Goal: Transaction & Acquisition: Book appointment/travel/reservation

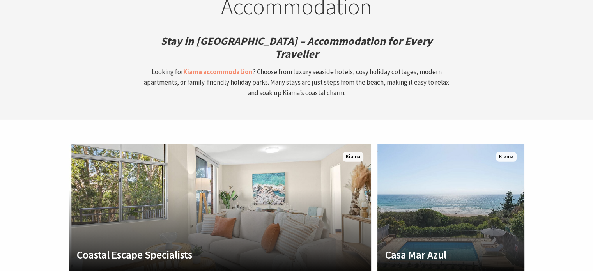
scroll to position [2029, 0]
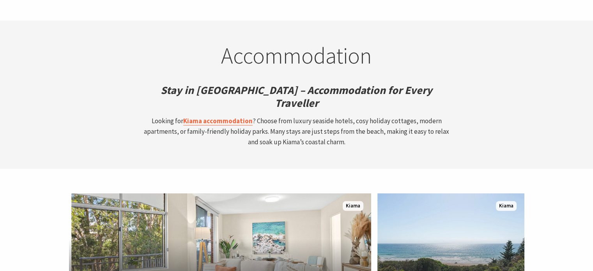
click at [231, 117] on strong "Kiama accommodation" at bounding box center [217, 121] width 69 height 9
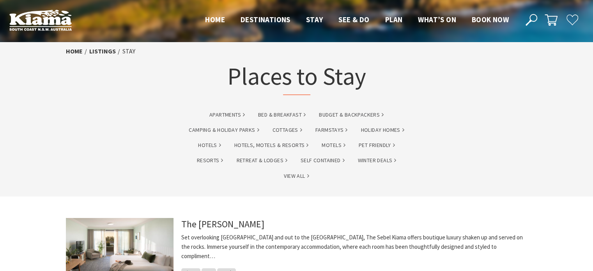
click at [381, 140] on li "Pet Friendly" at bounding box center [377, 144] width 46 height 11
click at [382, 144] on link "Pet Friendly" at bounding box center [377, 145] width 36 height 9
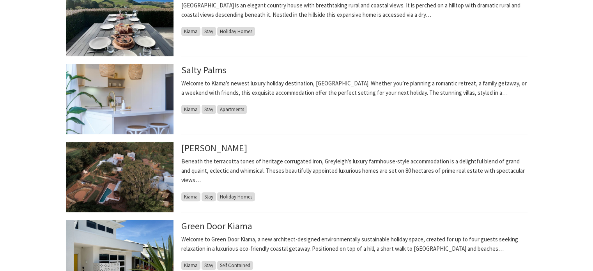
scroll to position [273, 0]
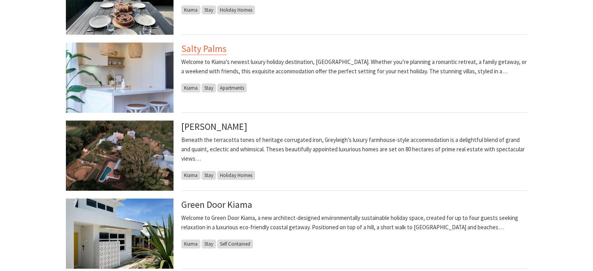
click at [214, 51] on link "Salty Palms" at bounding box center [203, 49] width 45 height 12
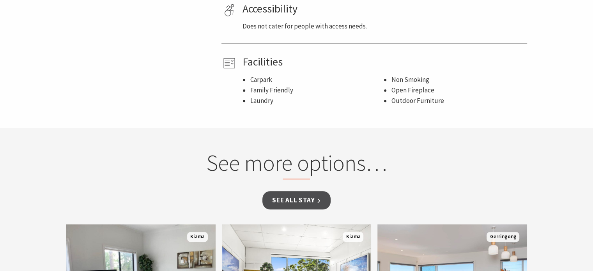
scroll to position [507, 0]
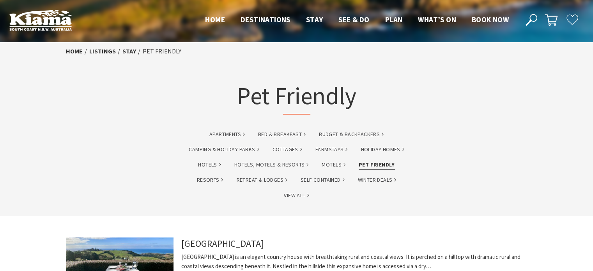
click at [386, 163] on link "Pet Friendly" at bounding box center [377, 164] width 36 height 9
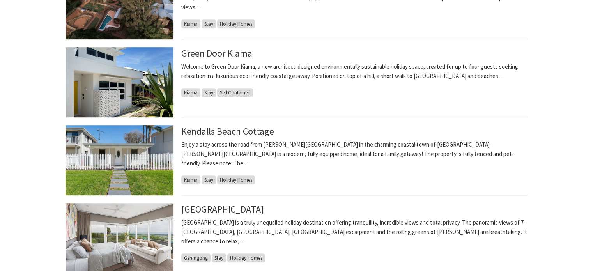
scroll to position [429, 0]
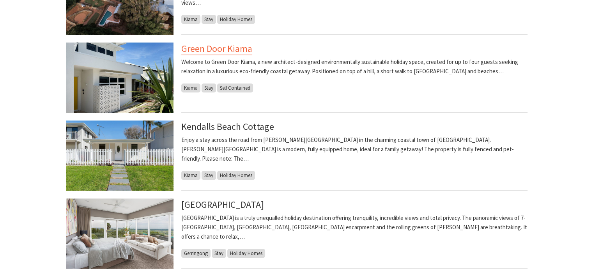
click at [239, 51] on link "Green Door Kiama" at bounding box center [216, 49] width 71 height 12
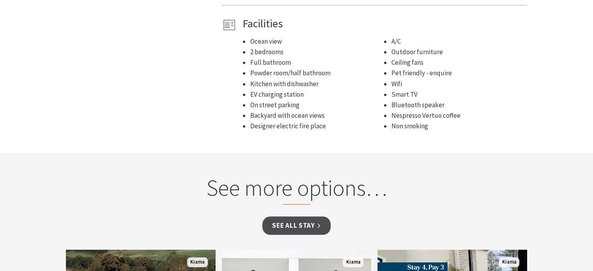
scroll to position [585, 0]
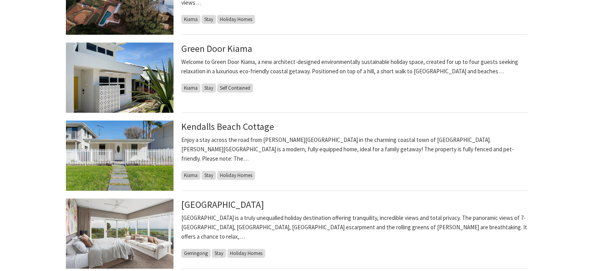
scroll to position [468, 0]
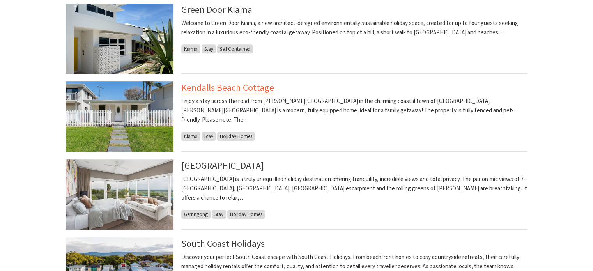
click at [248, 90] on link "Kendalls Beach Cottage" at bounding box center [227, 88] width 93 height 12
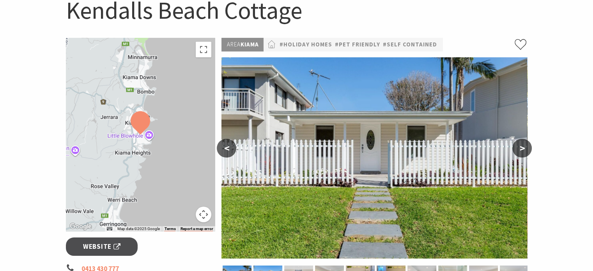
scroll to position [117, 0]
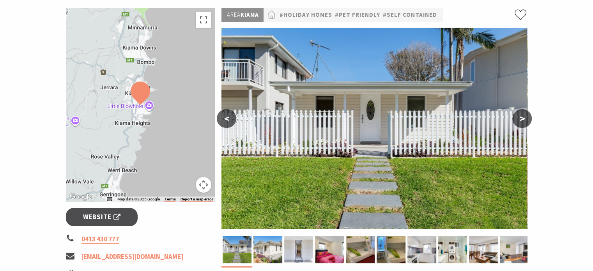
click at [524, 120] on button ">" at bounding box center [523, 118] width 20 height 19
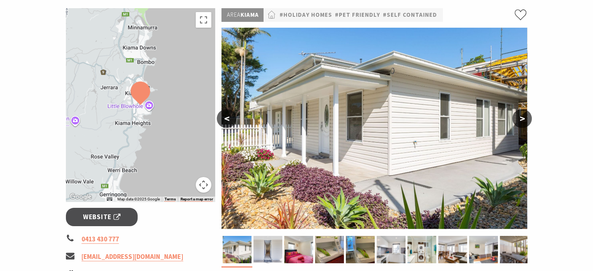
click at [524, 120] on button ">" at bounding box center [523, 118] width 20 height 19
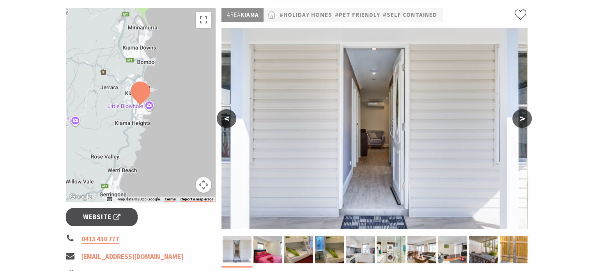
click at [223, 119] on button "<" at bounding box center [227, 118] width 20 height 19
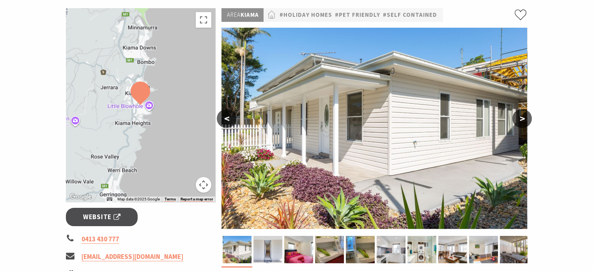
click at [527, 120] on button ">" at bounding box center [523, 118] width 20 height 19
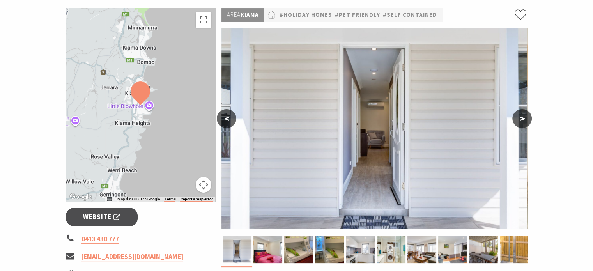
click at [527, 120] on button ">" at bounding box center [523, 118] width 20 height 19
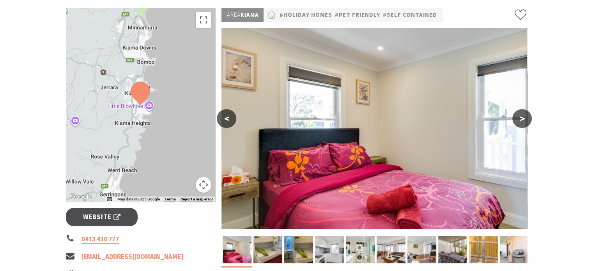
click at [527, 120] on button ">" at bounding box center [523, 118] width 20 height 19
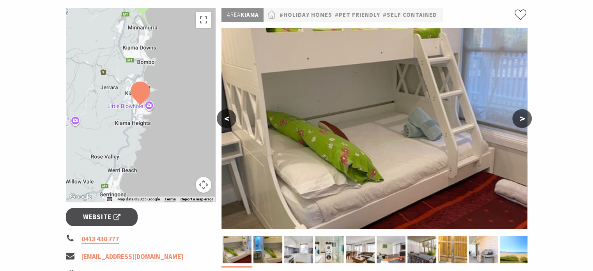
click at [527, 120] on button ">" at bounding box center [523, 118] width 20 height 19
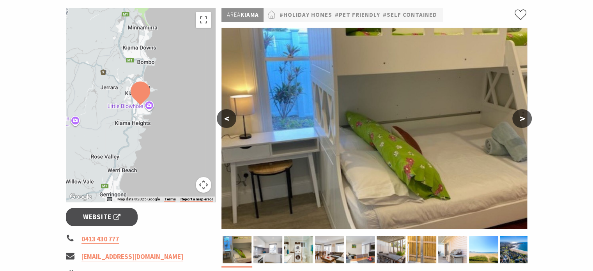
click at [527, 120] on button ">" at bounding box center [523, 118] width 20 height 19
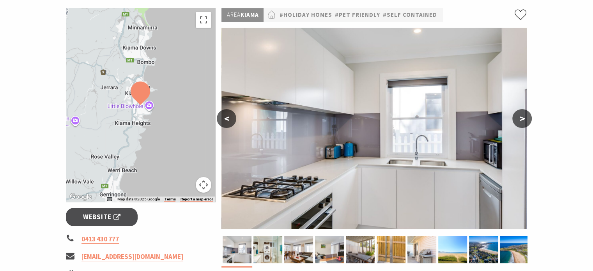
click at [527, 120] on button ">" at bounding box center [523, 118] width 20 height 19
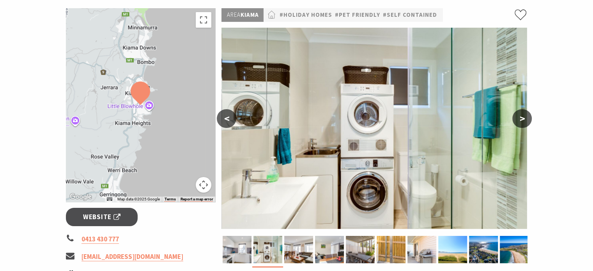
click at [527, 120] on button ">" at bounding box center [523, 118] width 20 height 19
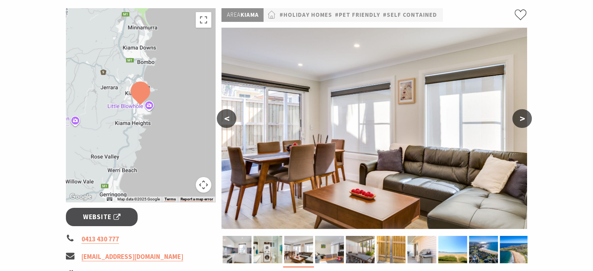
click at [527, 120] on button ">" at bounding box center [523, 118] width 20 height 19
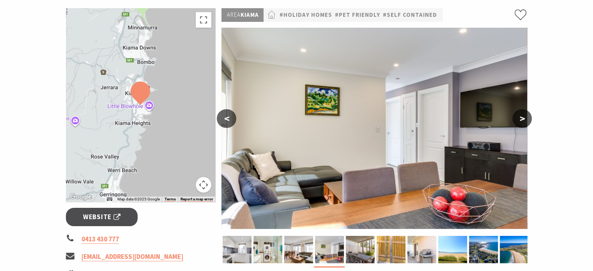
click at [527, 120] on button ">" at bounding box center [523, 118] width 20 height 19
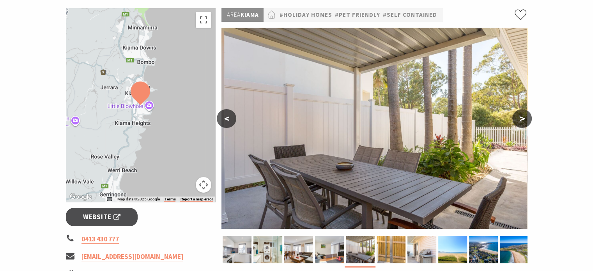
click at [527, 120] on button ">" at bounding box center [523, 118] width 20 height 19
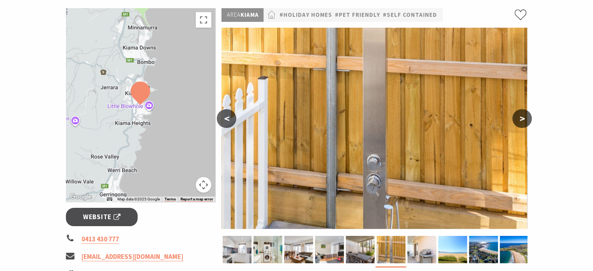
click at [527, 120] on button ">" at bounding box center [523, 118] width 20 height 19
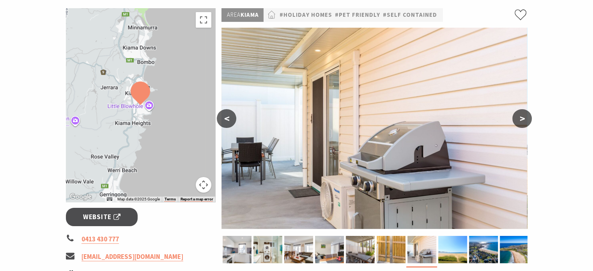
click at [527, 120] on button ">" at bounding box center [523, 118] width 20 height 19
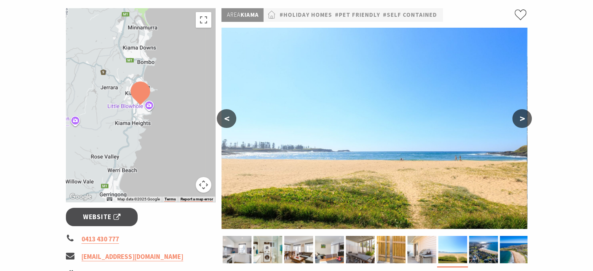
click at [527, 120] on button ">" at bounding box center [523, 118] width 20 height 19
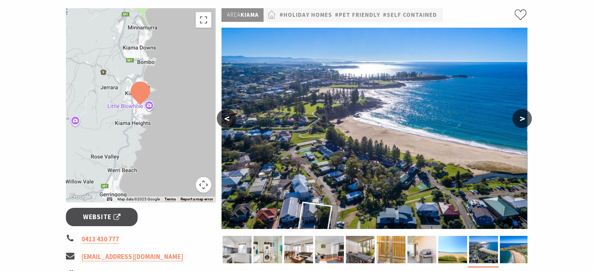
click at [527, 120] on button ">" at bounding box center [523, 118] width 20 height 19
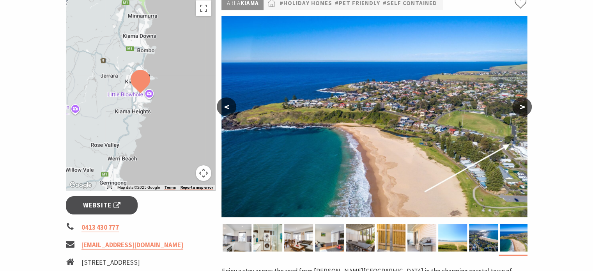
scroll to position [39, 0]
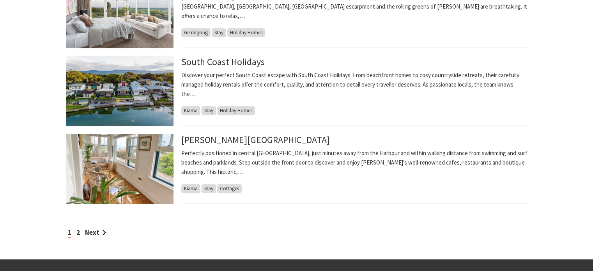
scroll to position [663, 0]
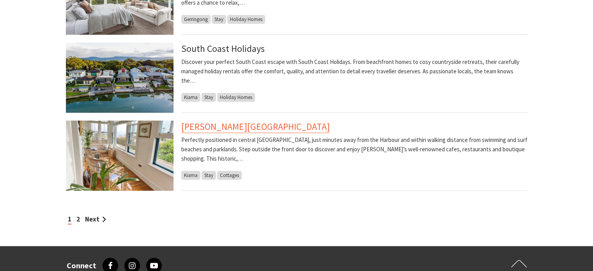
click at [243, 128] on link "[PERSON_NAME][GEOGRAPHIC_DATA]" at bounding box center [255, 127] width 149 height 12
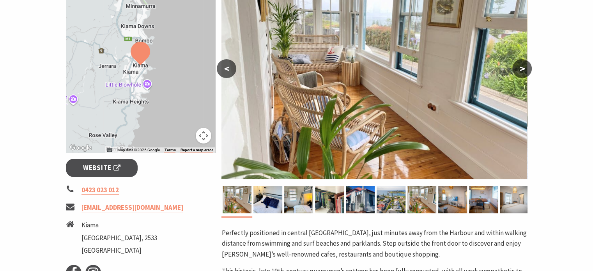
scroll to position [156, 0]
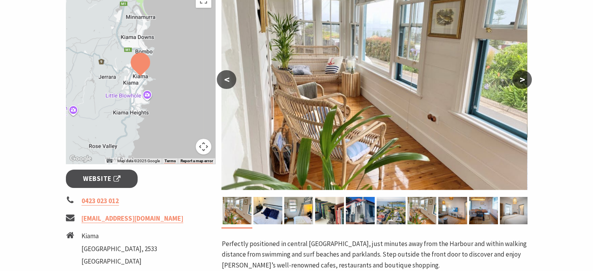
click at [515, 81] on button ">" at bounding box center [523, 79] width 20 height 19
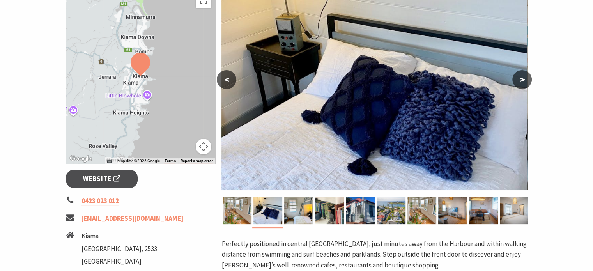
click at [515, 81] on button ">" at bounding box center [523, 79] width 20 height 19
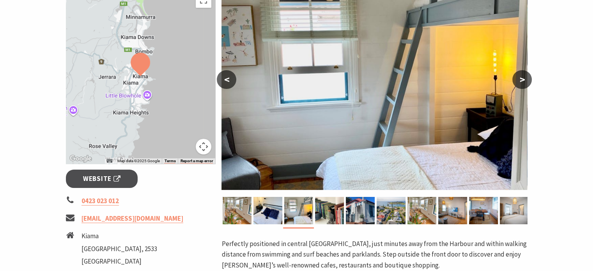
click at [515, 81] on button ">" at bounding box center [523, 79] width 20 height 19
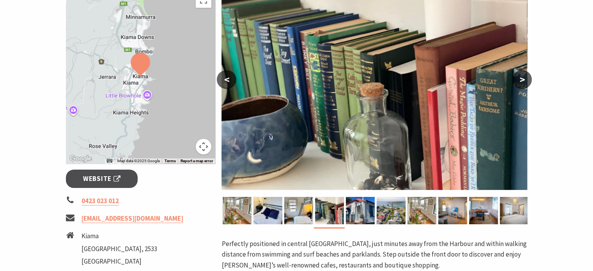
click at [514, 81] on button ">" at bounding box center [523, 79] width 20 height 19
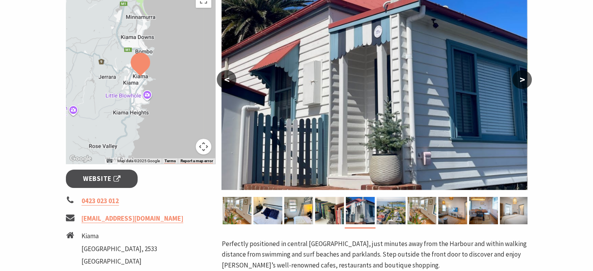
click at [514, 81] on button ">" at bounding box center [523, 79] width 20 height 19
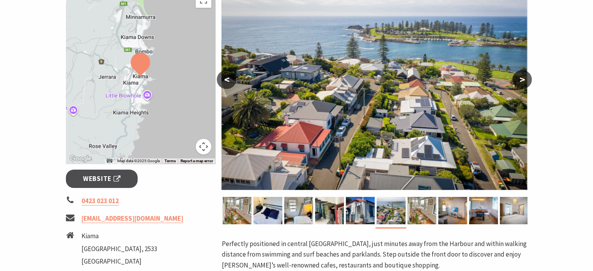
click at [514, 81] on button ">" at bounding box center [523, 79] width 20 height 19
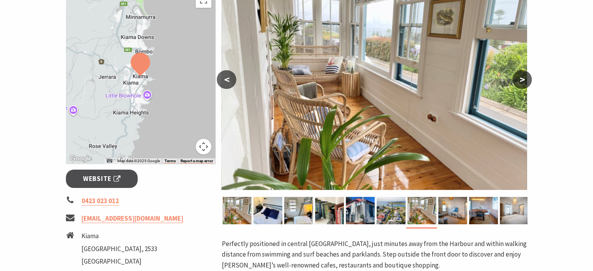
click at [514, 81] on button ">" at bounding box center [523, 79] width 20 height 19
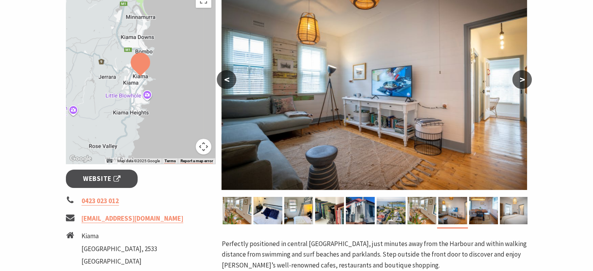
click at [523, 80] on button ">" at bounding box center [523, 79] width 20 height 19
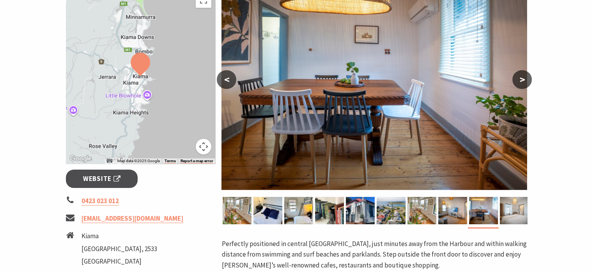
click at [225, 80] on button "<" at bounding box center [227, 79] width 20 height 19
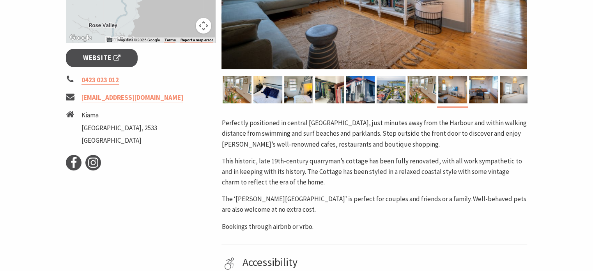
scroll to position [273, 0]
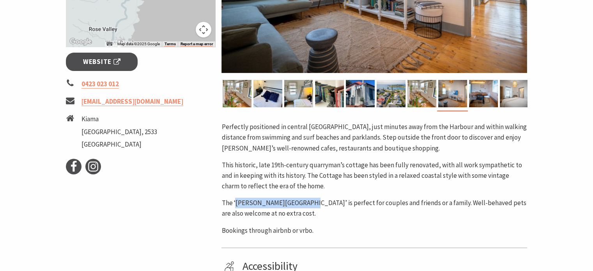
drag, startPoint x: 236, startPoint y: 202, endPoint x: 303, endPoint y: 204, distance: 66.7
click at [303, 204] on p "The ‘[PERSON_NAME][GEOGRAPHIC_DATA]’ is perfect for couples and friends or a fa…" at bounding box center [375, 208] width 306 height 21
click at [153, 103] on link "[EMAIL_ADDRESS][DOMAIN_NAME]" at bounding box center [133, 101] width 102 height 9
